Goal: Register for event/course

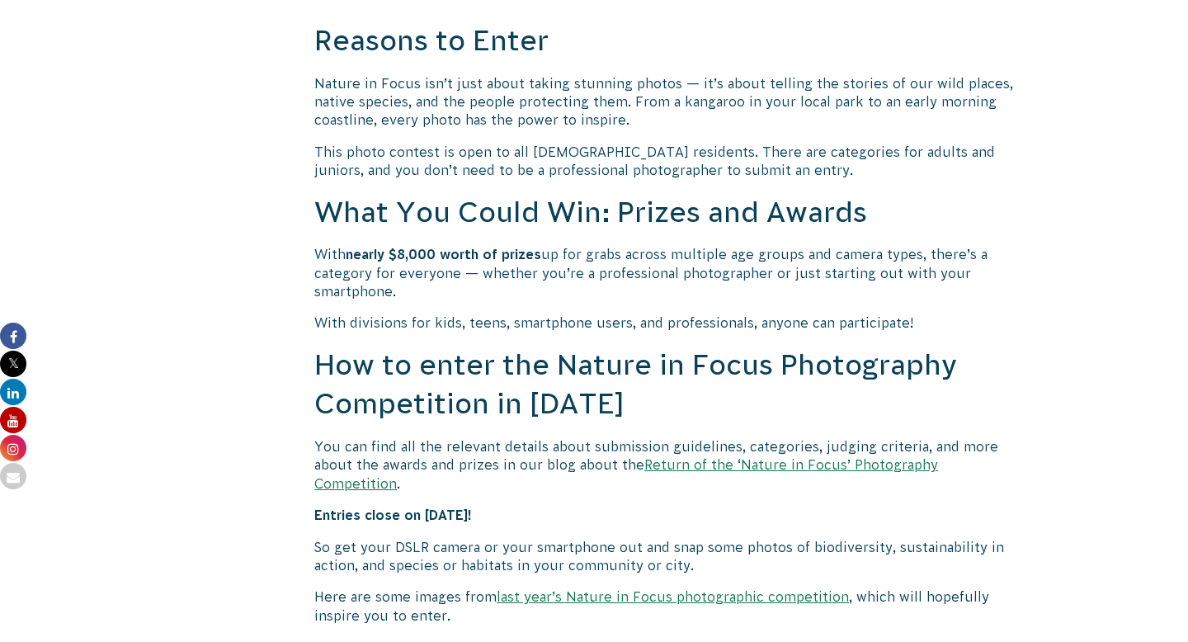
click at [722, 468] on link "Return of the ‘Nature in Focus’ Photography Competition" at bounding box center [626, 473] width 624 height 33
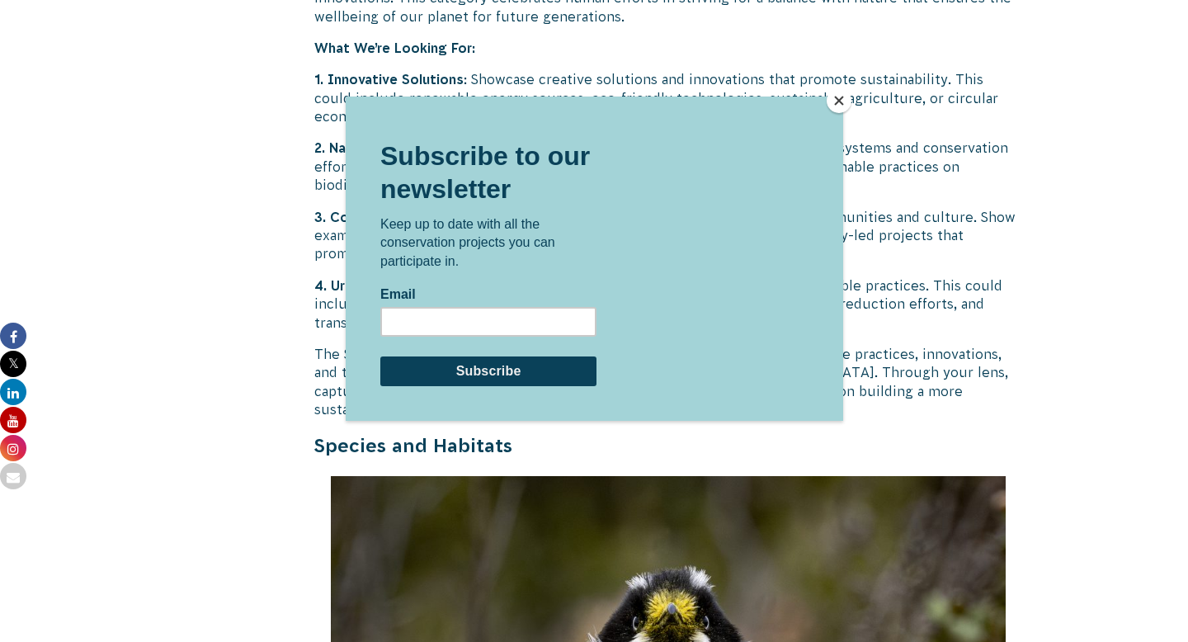
scroll to position [4542, 0]
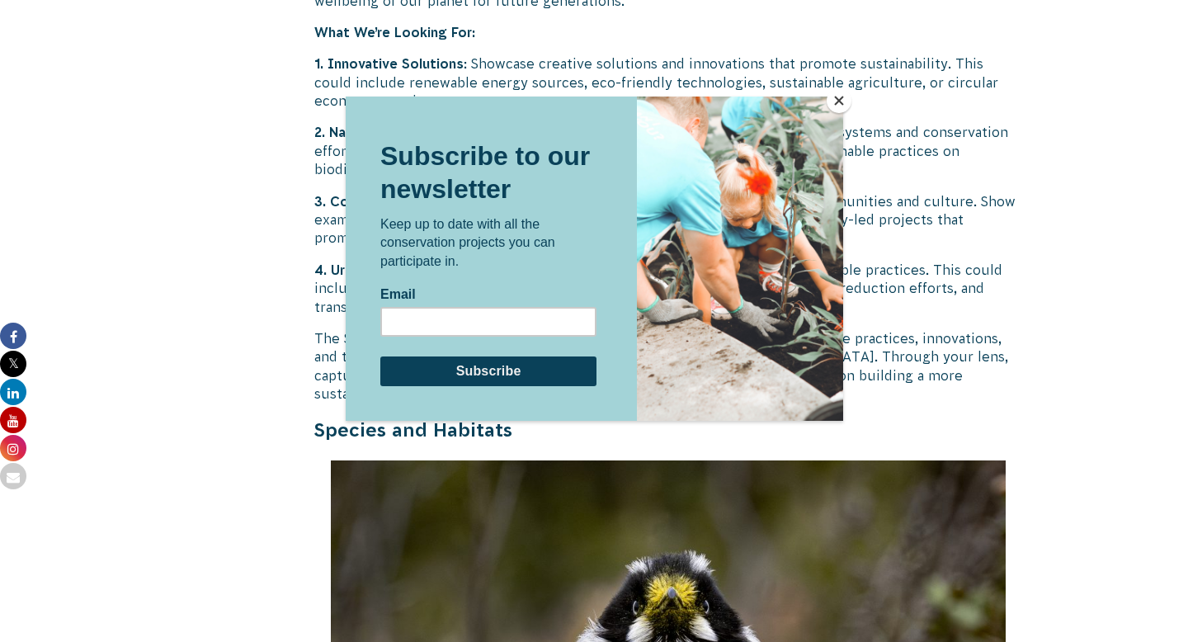
click at [830, 103] on button "Close" at bounding box center [838, 100] width 25 height 25
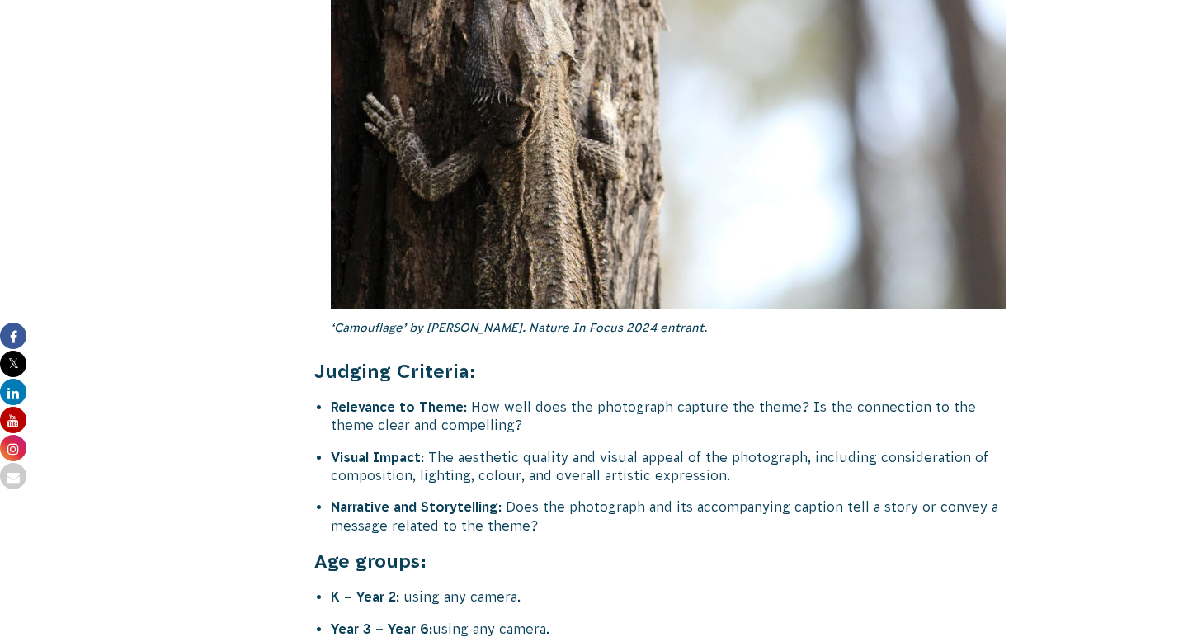
scroll to position [6592, 0]
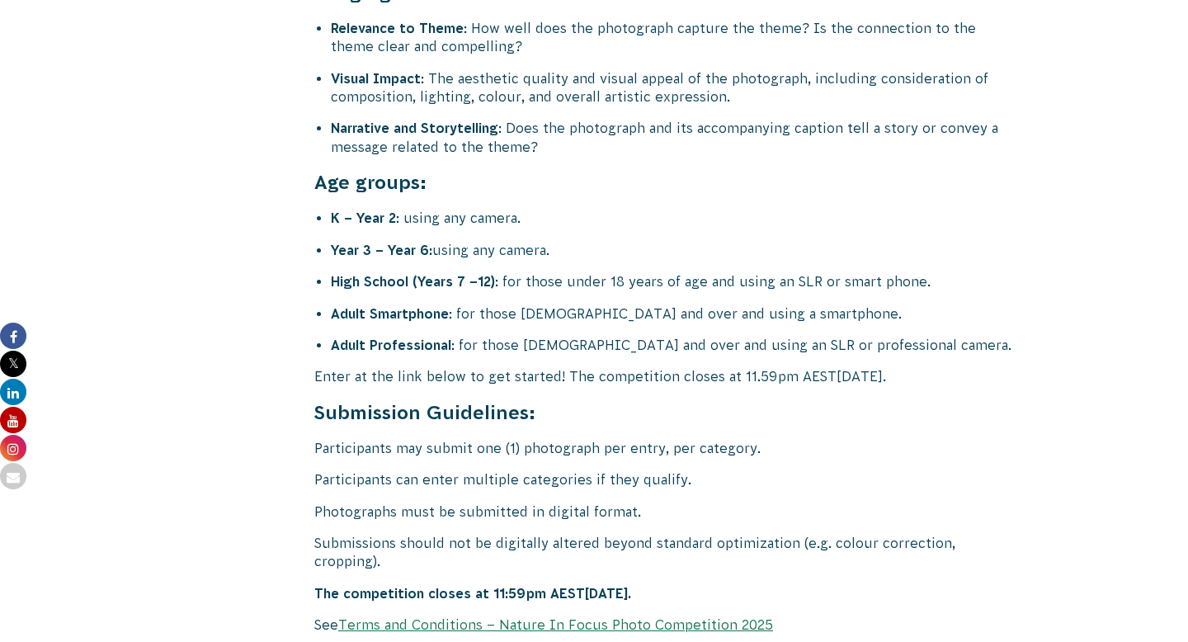
click at [544, 617] on link "Terms and Conditions – Nature In Focus Photo Competition 2025" at bounding box center [555, 624] width 435 height 15
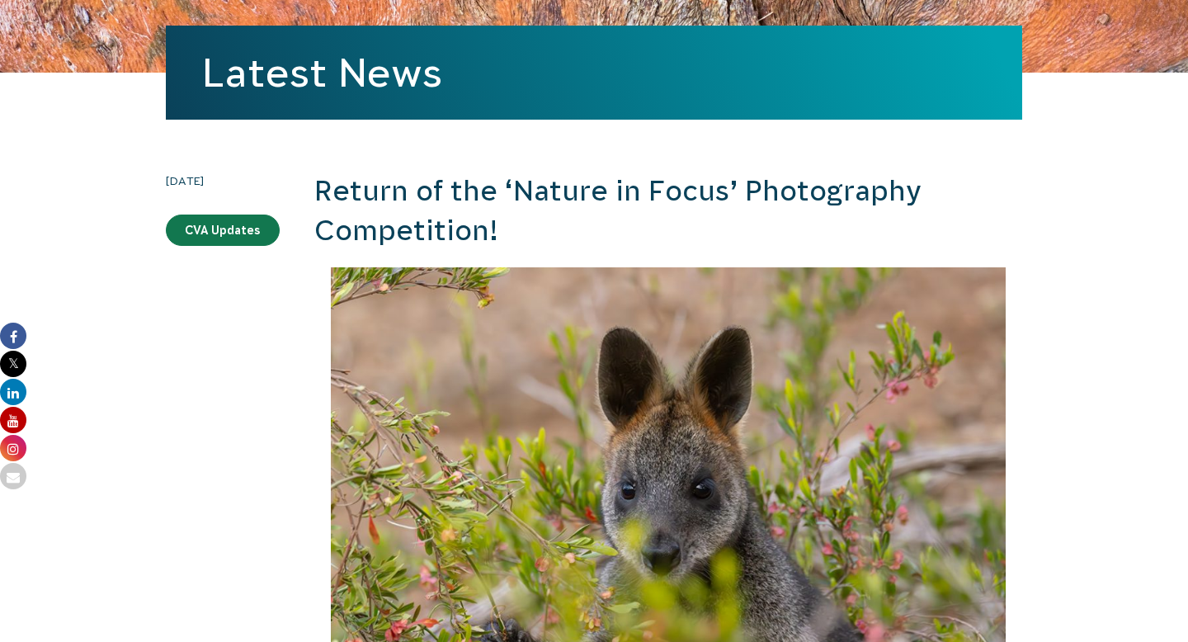
scroll to position [0, 0]
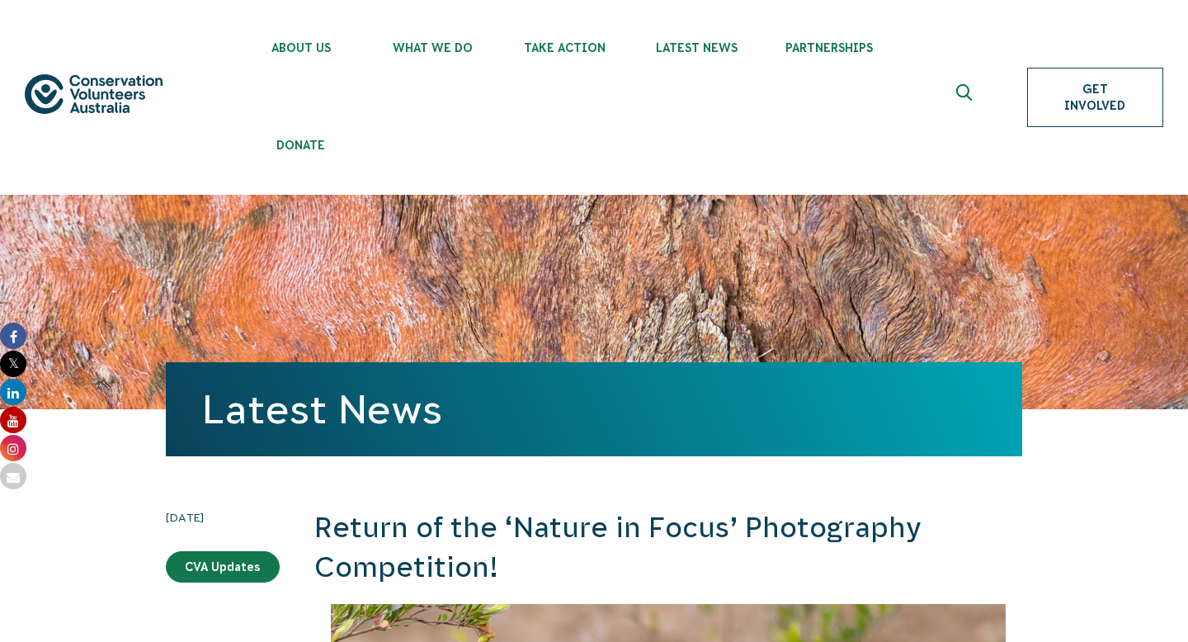
click at [1093, 98] on link "Get Involved" at bounding box center [1095, 97] width 136 height 59
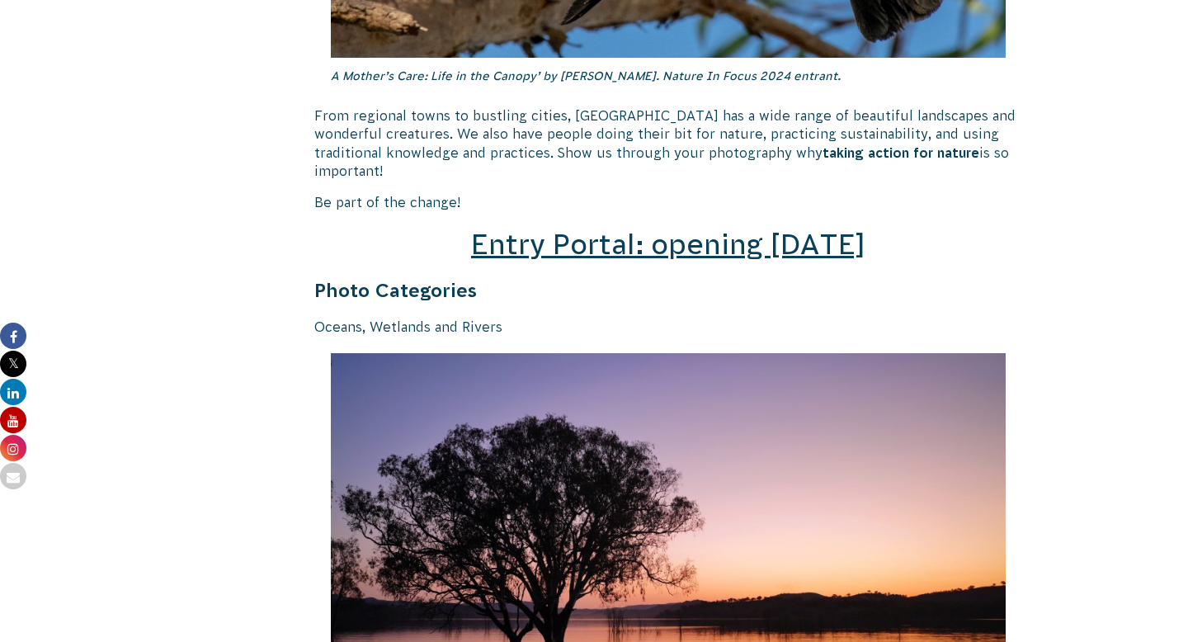
scroll to position [2437, 0]
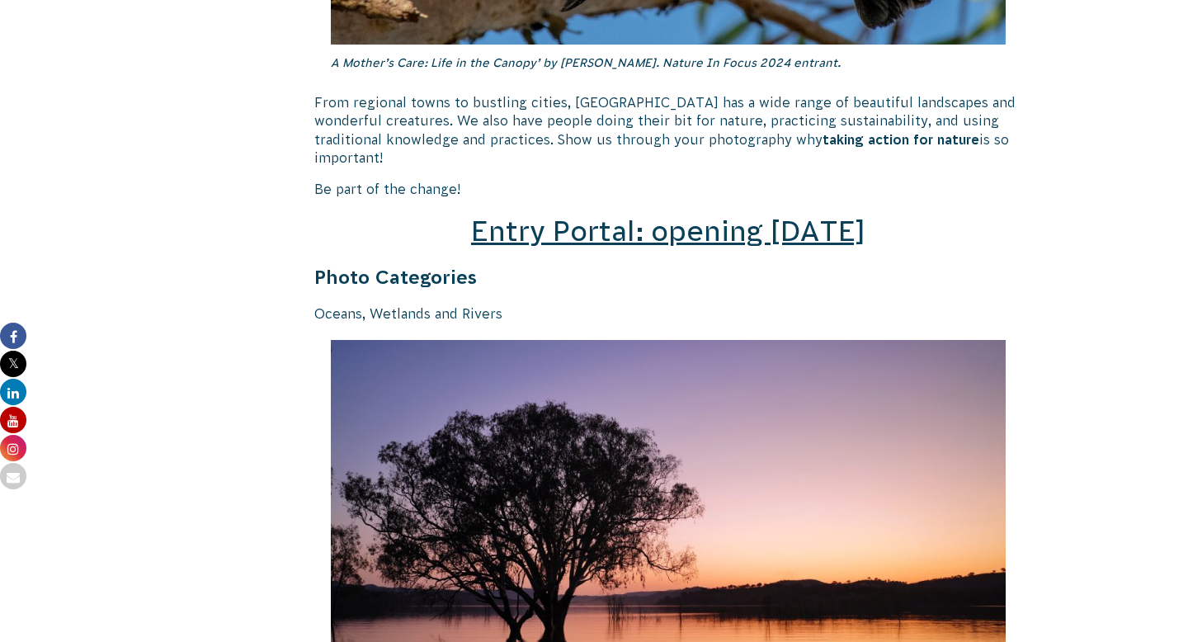
click at [672, 219] on span "Entry Portal: opening July 4" at bounding box center [668, 230] width 394 height 31
